Goal: Use online tool/utility

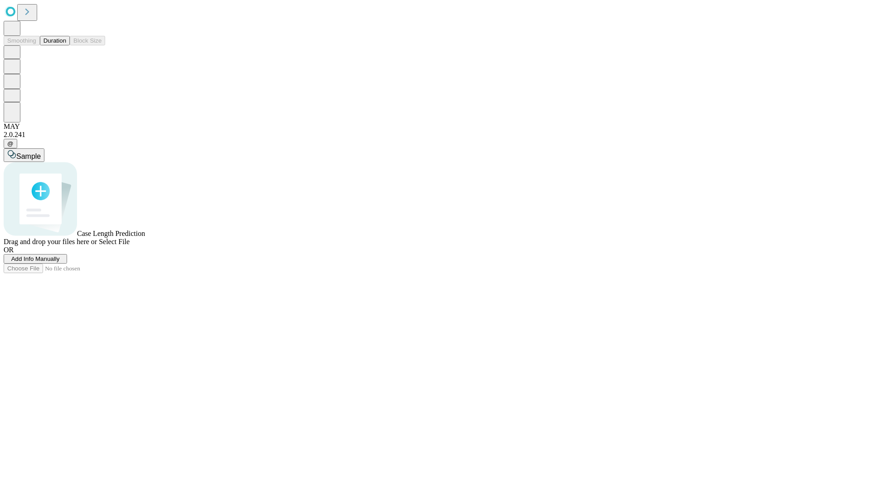
click at [66, 45] on button "Duration" at bounding box center [55, 41] width 30 height 10
click at [130, 245] on span "Select File" at bounding box center [114, 242] width 31 height 8
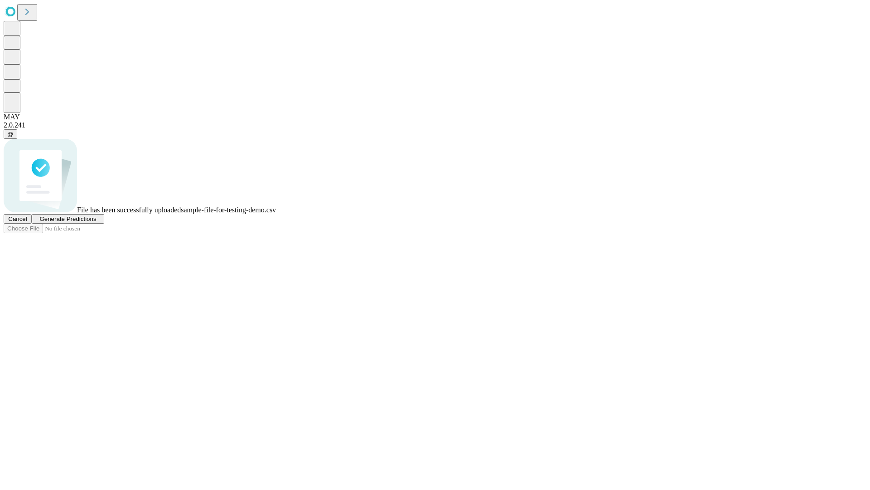
click at [96, 222] on span "Generate Predictions" at bounding box center [67, 218] width 57 height 7
